Goal: Find specific page/section: Find specific page/section

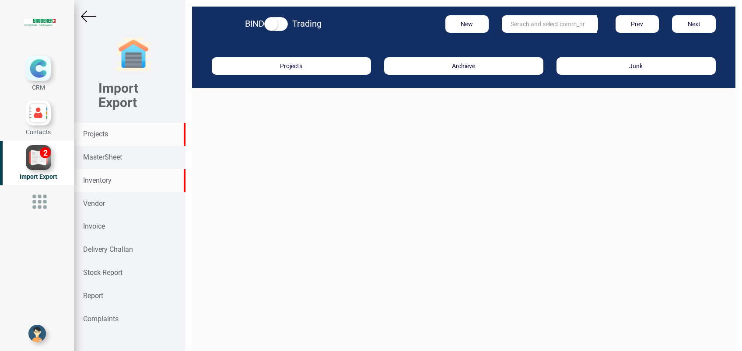
click at [116, 173] on div "Inventory" at bounding box center [129, 180] width 111 height 23
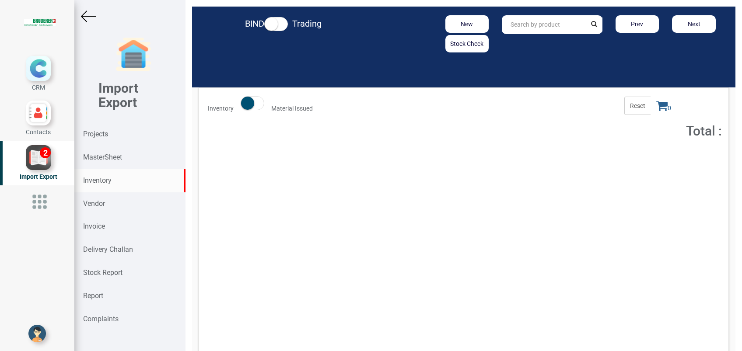
click at [535, 26] on input "text" at bounding box center [544, 24] width 84 height 19
click at [581, 42] on link "EP100 8-0001 REPLACE TO EP1098-001" at bounding box center [566, 43] width 127 height 11
click at [573, 26] on input "EP1008-0001 REPLACE TO EP1098-001" at bounding box center [544, 24] width 84 height 19
click at [569, 28] on input "EP1008-0001 REPLACE TO EP1098-001" at bounding box center [544, 24] width 84 height 19
click at [574, 43] on link "EP1008-0001 REPLACE TO EP1098-001" at bounding box center [565, 43] width 125 height 11
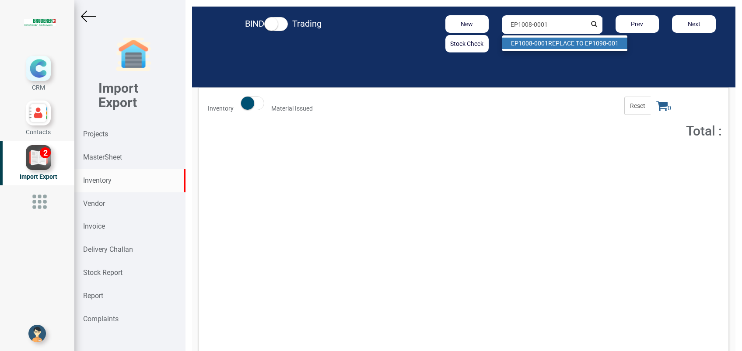
type input "EP1008-0001 REPLACE TO EP1098-001"
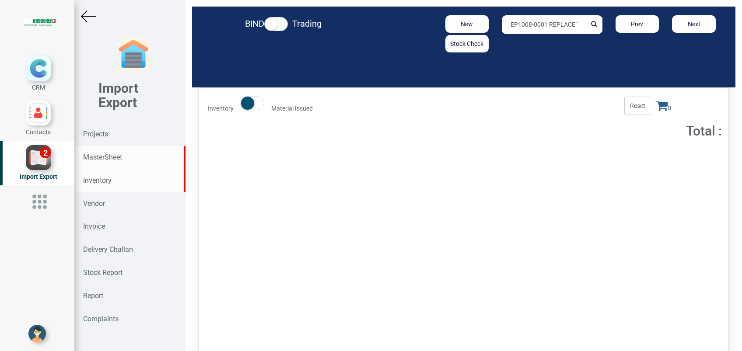
click at [100, 161] on strong "MasterSheet" at bounding box center [102, 157] width 39 height 8
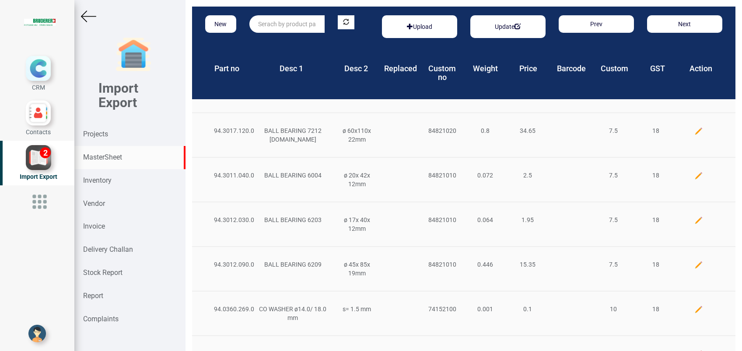
click at [292, 28] on input "text" at bounding box center [287, 24] width 75 height 18
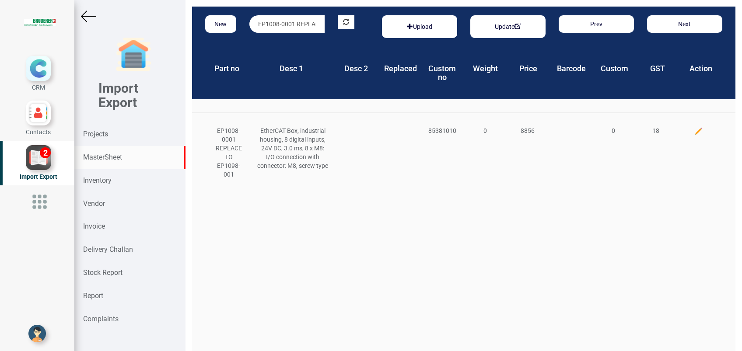
click at [109, 160] on strong "MasterSheet" at bounding box center [102, 157] width 39 height 8
click at [295, 25] on input "EP1008-0001 REPLACE TO EP1098-001" at bounding box center [287, 24] width 75 height 18
type input "EP1008-0001"
click at [95, 156] on strong "MasterSheet" at bounding box center [102, 157] width 39 height 8
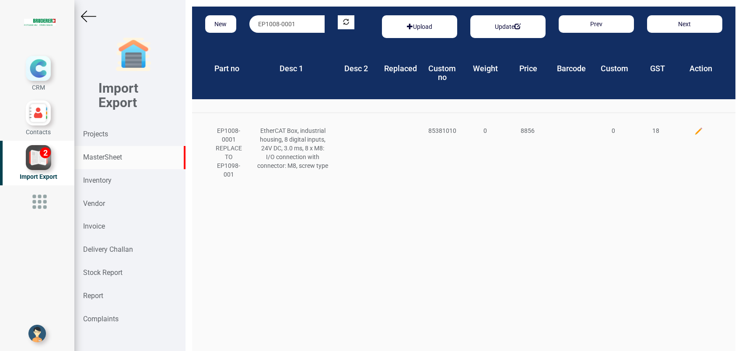
click at [84, 17] on img at bounding box center [88, 16] width 15 height 15
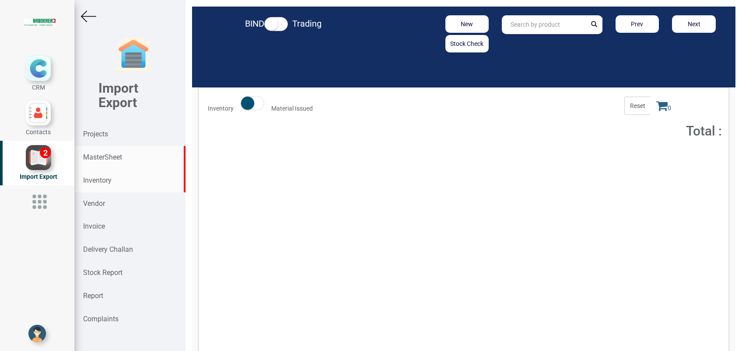
click at [99, 159] on strong "MasterSheet" at bounding box center [102, 157] width 39 height 8
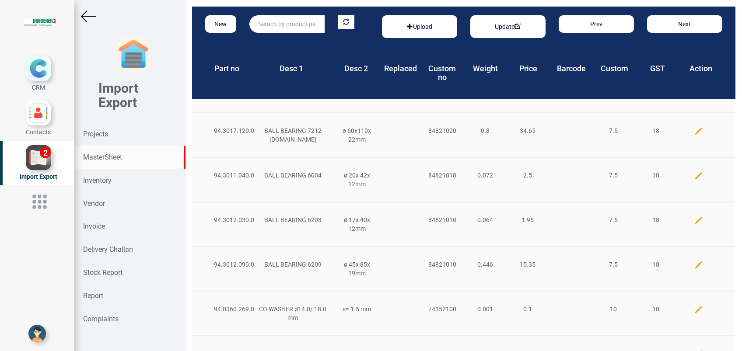
click at [270, 28] on input "text" at bounding box center [287, 24] width 75 height 18
type input "e"
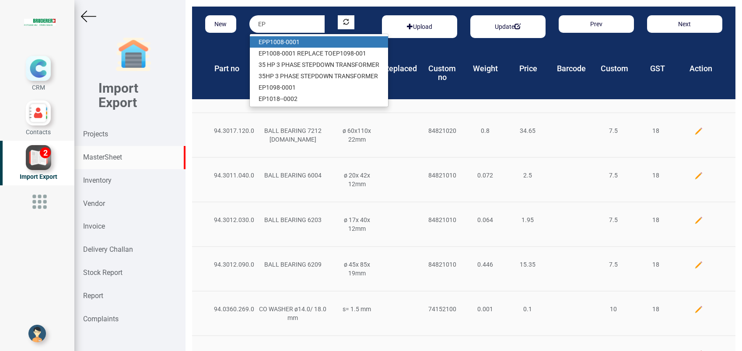
click at [285, 44] on link "EP P1008-0001" at bounding box center [319, 41] width 138 height 11
type input "EPP1008-0001"
